Goal: Information Seeking & Learning: Learn about a topic

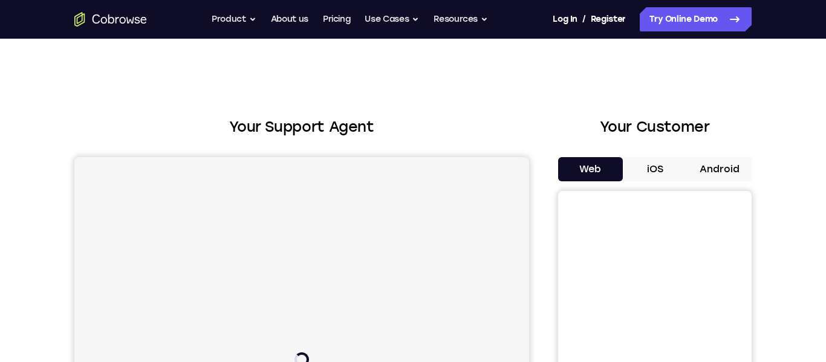
click at [702, 162] on button "Android" at bounding box center [719, 169] width 65 height 24
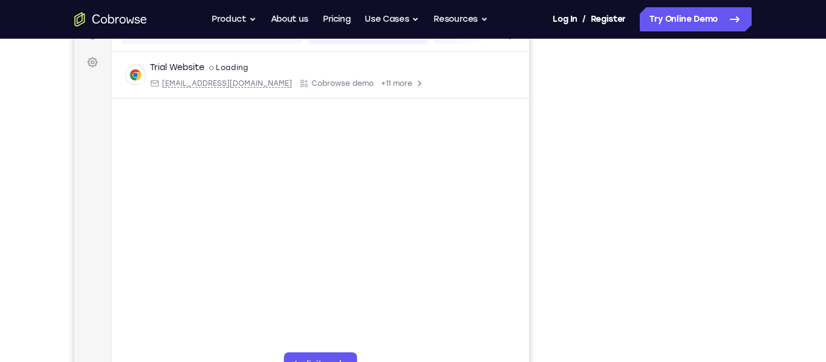
scroll to position [169, 0]
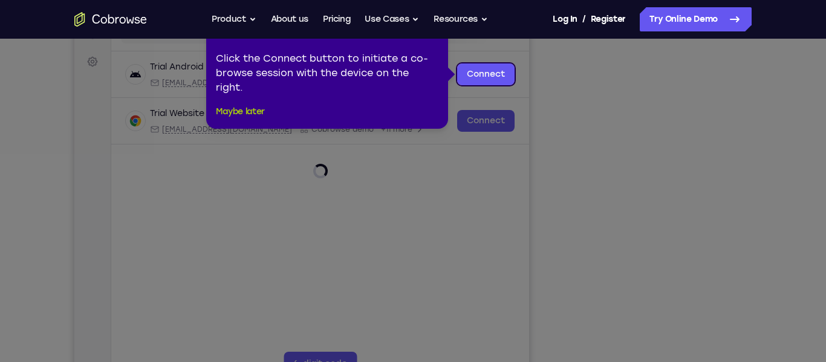
click at [246, 112] on button "Maybe later" at bounding box center [240, 112] width 49 height 15
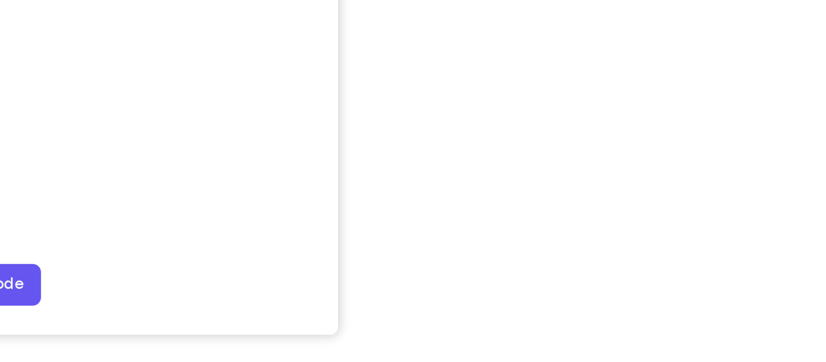
scroll to position [215, 0]
